Goal: Task Accomplishment & Management: Use online tool/utility

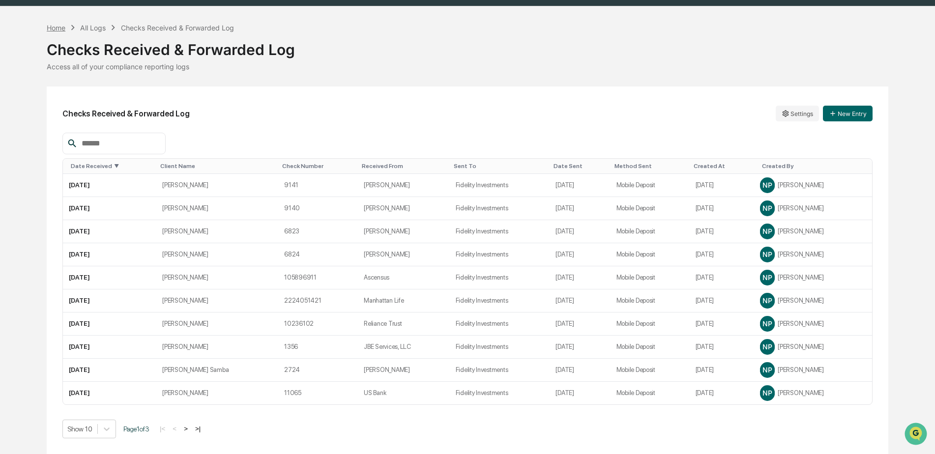
click at [55, 28] on div "Home" at bounding box center [56, 28] width 19 height 8
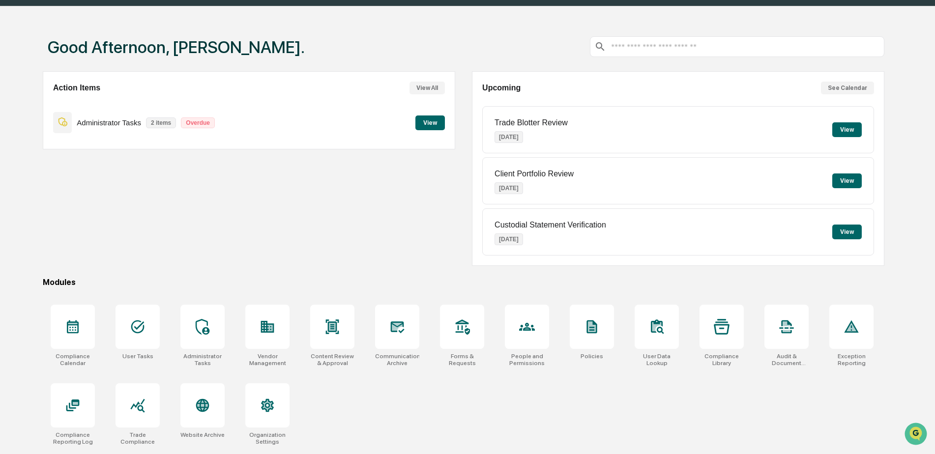
click at [851, 134] on button "View" at bounding box center [846, 129] width 29 height 15
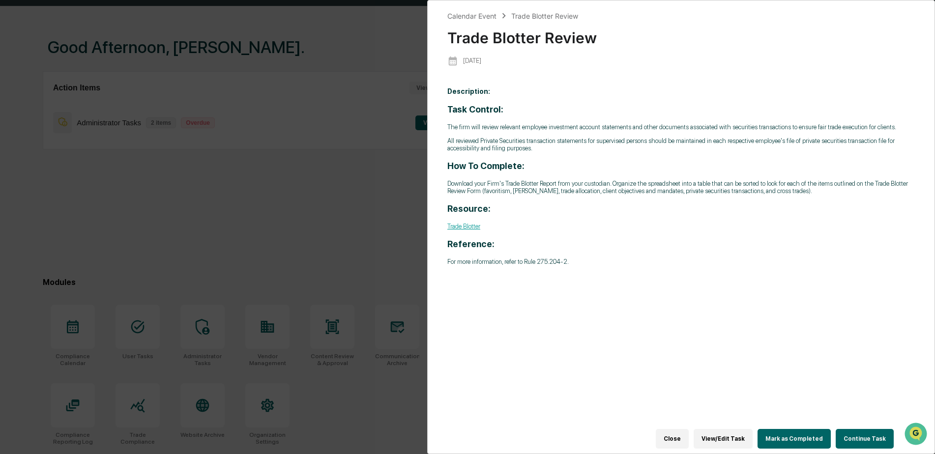
click at [457, 228] on link "Trade Blotter" at bounding box center [463, 226] width 33 height 7
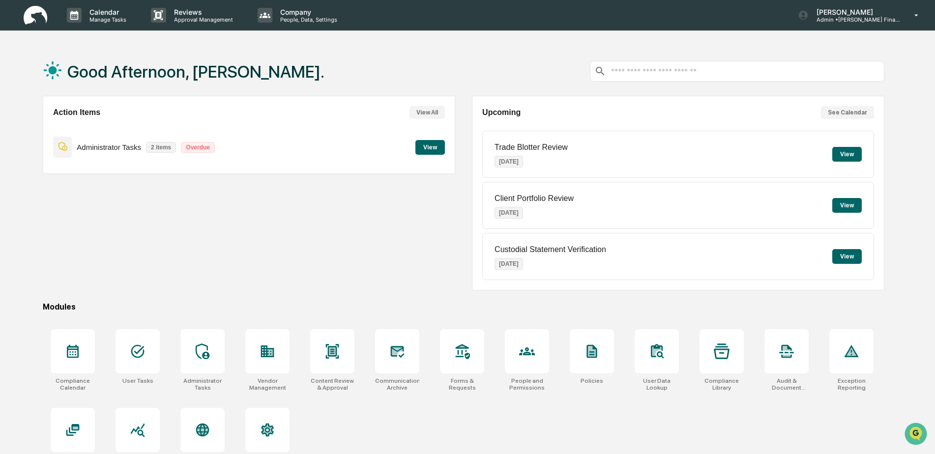
click at [845, 154] on button "View" at bounding box center [846, 154] width 29 height 15
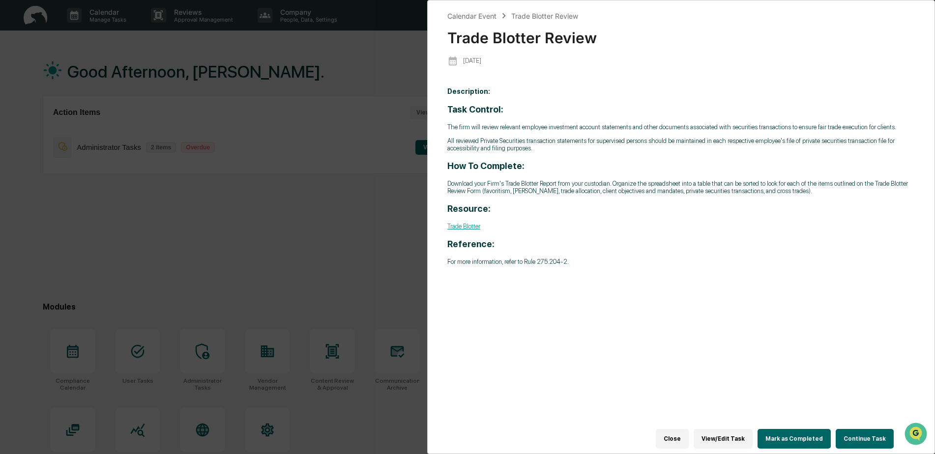
click at [860, 433] on button "Continue Task" at bounding box center [865, 439] width 58 height 20
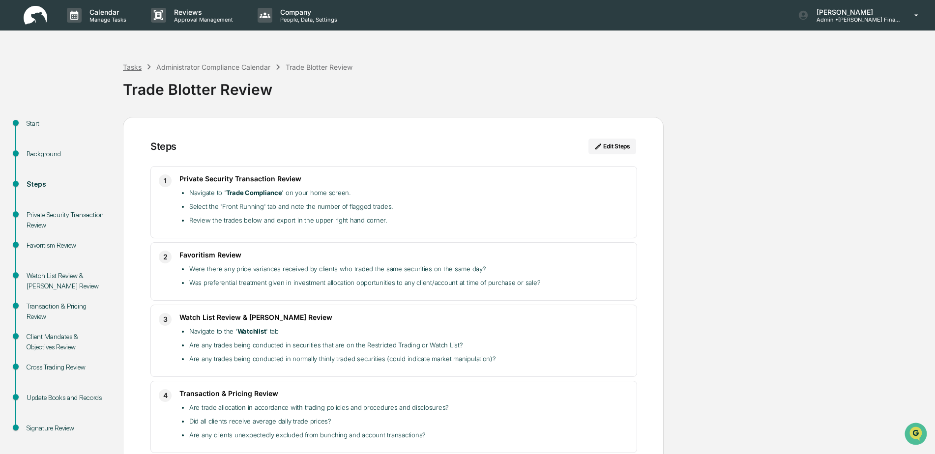
click at [133, 68] on div "Tasks" at bounding box center [132, 67] width 19 height 8
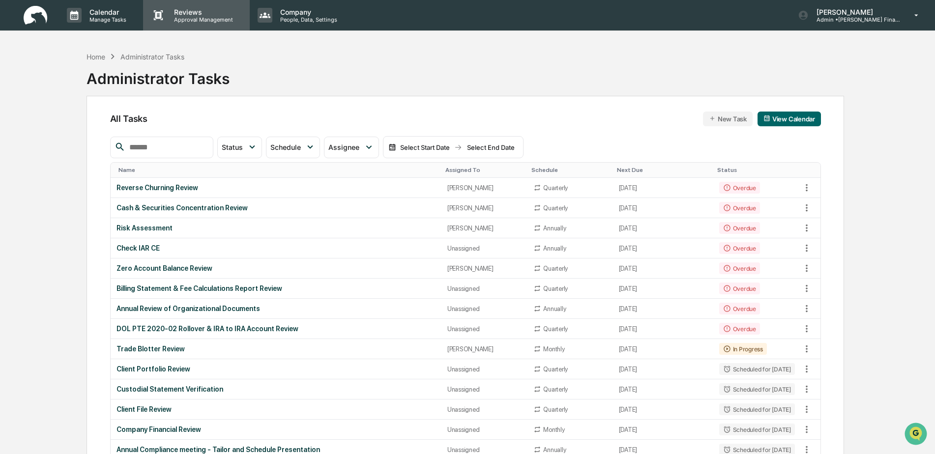
click at [187, 17] on p "Approval Management" at bounding box center [202, 19] width 72 height 7
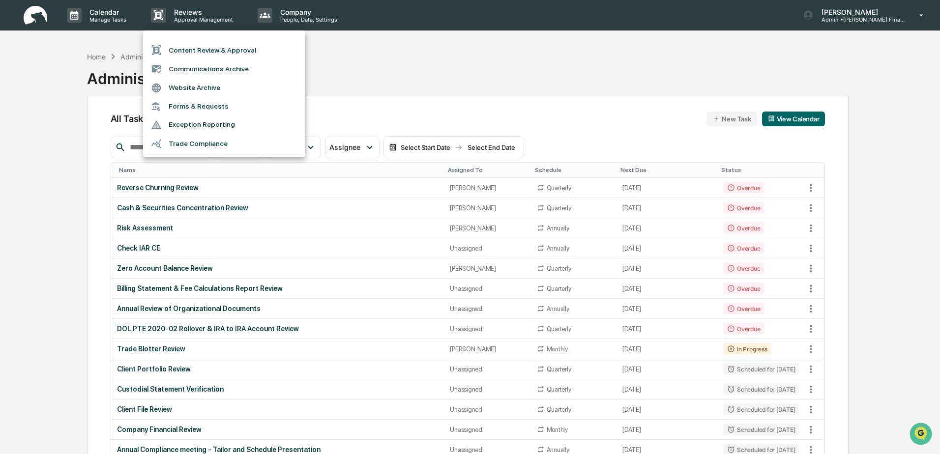
click at [279, 15] on div at bounding box center [470, 227] width 940 height 454
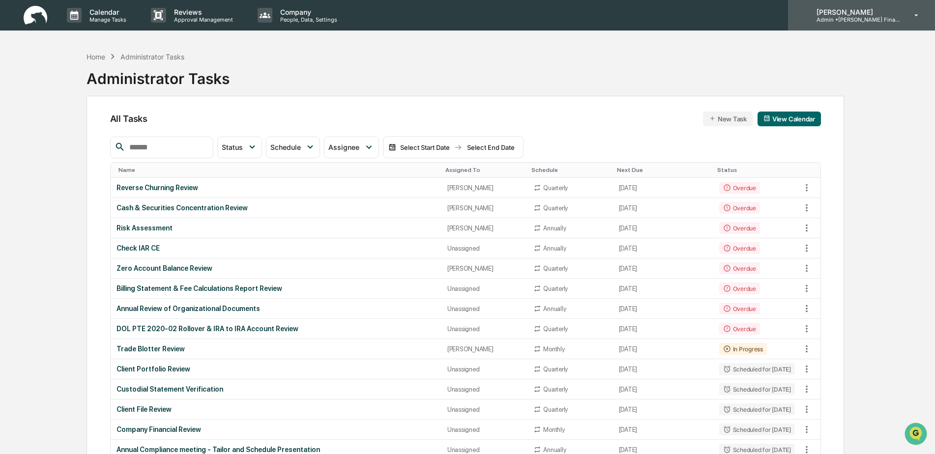
click at [872, 13] on p "[PERSON_NAME]" at bounding box center [854, 12] width 91 height 8
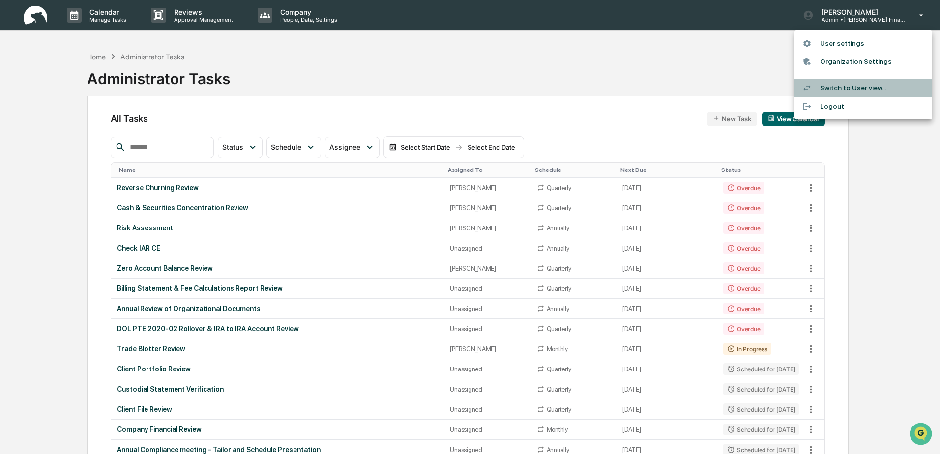
click at [844, 87] on li "Switch to User view..." at bounding box center [863, 88] width 138 height 18
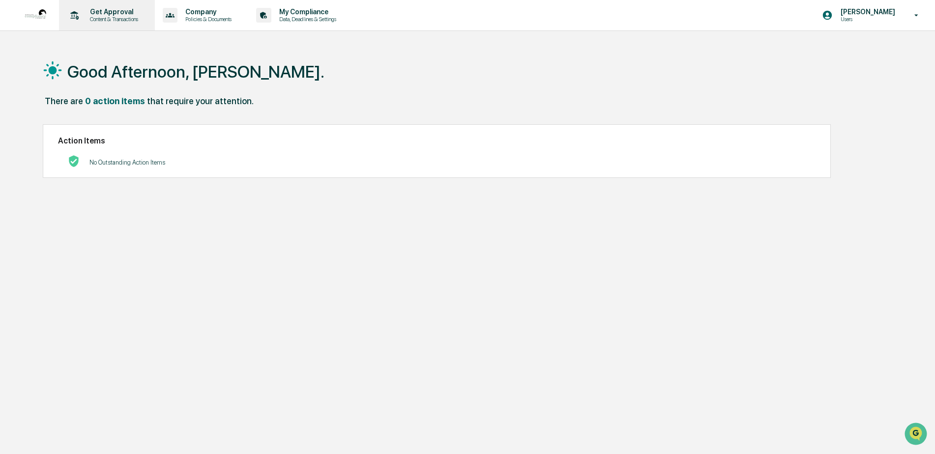
click at [101, 16] on p "Content & Transactions" at bounding box center [112, 19] width 61 height 7
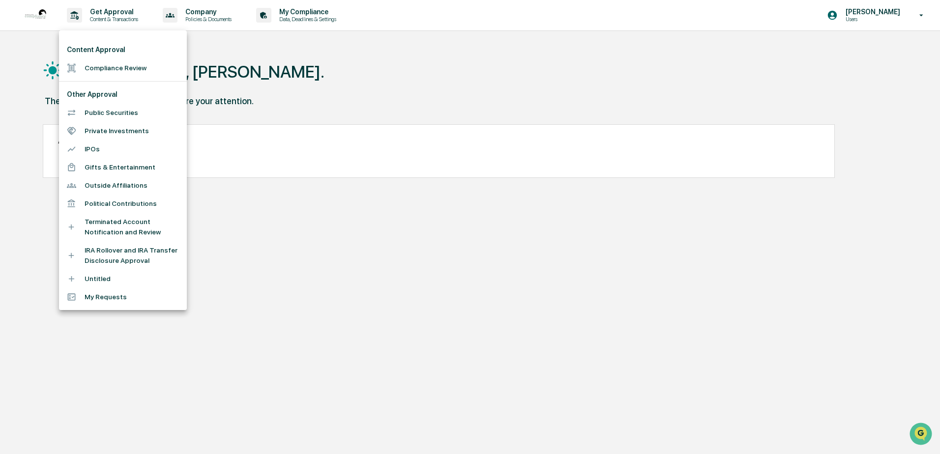
click at [155, 340] on div at bounding box center [470, 227] width 940 height 454
